Goal: Task Accomplishment & Management: Manage account settings

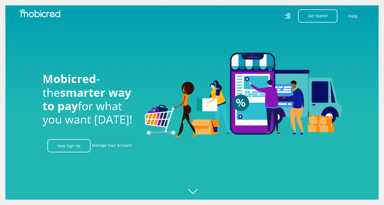
click at [291, 18] on div "Get Started Open an Account Account Holder Login" at bounding box center [315, 15] width 49 height 13
click at [288, 16] on icon at bounding box center [287, 16] width 5 height 8
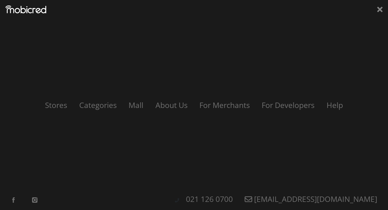
scroll to position [0, 384]
click at [378, 13] on icon at bounding box center [379, 9] width 5 height 8
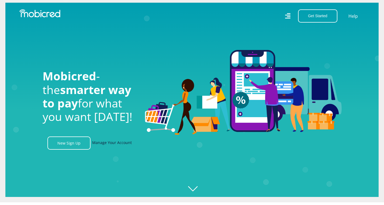
scroll to position [0, 998]
click at [111, 146] on link "Manage Your Account" at bounding box center [112, 143] width 40 height 13
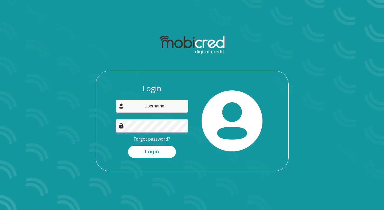
click at [160, 110] on input "email" at bounding box center [152, 105] width 72 height 13
type input "beets.lohann@gmail.com"
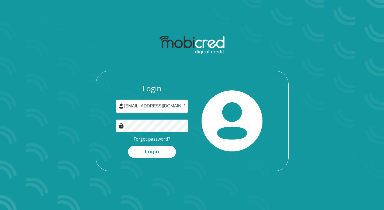
click at [128, 145] on button "Login" at bounding box center [152, 151] width 48 height 12
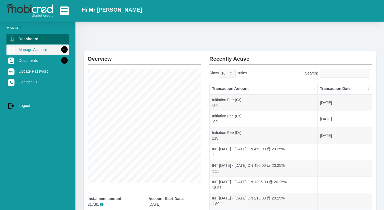
click at [60, 47] on icon at bounding box center [64, 49] width 9 height 9
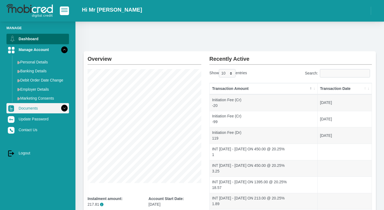
click at [35, 110] on link "Documents" at bounding box center [37, 108] width 62 height 10
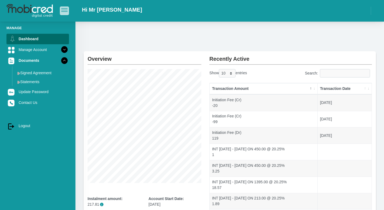
click at [63, 13] on button "button" at bounding box center [64, 10] width 9 height 8
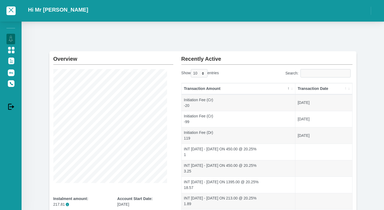
click at [49, 10] on h2 "Hi Mr L Beets" at bounding box center [58, 9] width 60 height 6
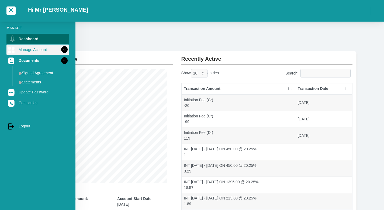
click at [35, 48] on link "Manage Account" at bounding box center [37, 49] width 62 height 10
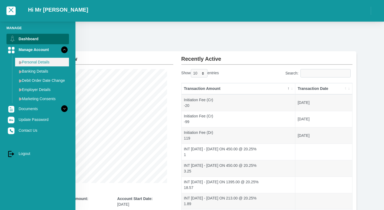
click at [33, 62] on link "Personal Details" at bounding box center [42, 62] width 54 height 9
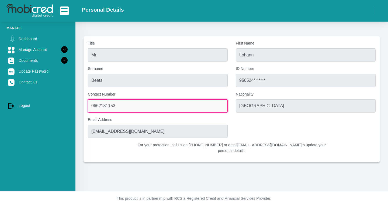
click at [119, 107] on input "0662181153" at bounding box center [158, 105] width 140 height 13
drag, startPoint x: 129, startPoint y: 104, endPoint x: 74, endPoint y: 103, distance: 54.7
click at [74, 103] on div "Manage Dashboard Manage Account Personal Details Banking Details" at bounding box center [194, 95] width 388 height 191
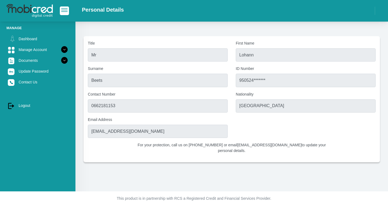
click at [257, 152] on p "For your protection, call us on 021 126 0700 or email customerservice@mobicred.…" at bounding box center [231, 147] width 189 height 11
